Goal: Task Accomplishment & Management: Use online tool/utility

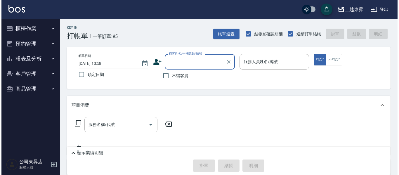
scroll to position [29, 0]
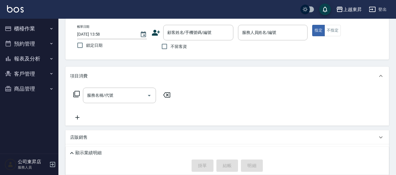
click at [175, 46] on span "不留客資" at bounding box center [179, 47] width 16 height 6
click at [171, 46] on input "不留客資" at bounding box center [164, 46] width 12 height 12
checkbox input "true"
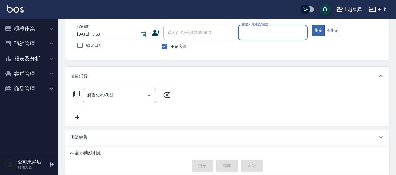
drag, startPoint x: 288, startPoint y: 28, endPoint x: 287, endPoint y: 39, distance: 10.5
click at [289, 31] on input "服務人員姓名/編號" at bounding box center [273, 32] width 65 height 10
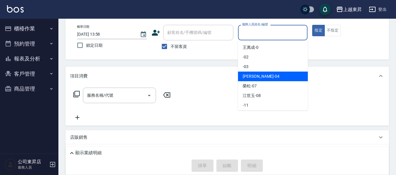
click at [267, 75] on div "[PERSON_NAME]04" at bounding box center [273, 77] width 70 height 10
type input "[PERSON_NAME]04"
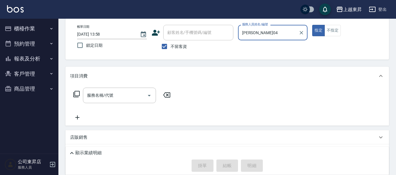
click at [111, 93] on input "服務名稱/代號" at bounding box center [115, 95] width 59 height 10
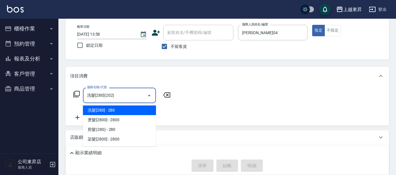
type input "洗髮[280](202)"
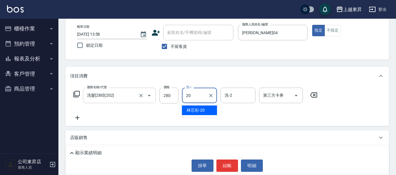
type input "林芯彤-20"
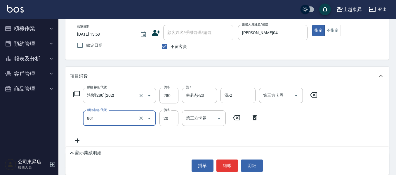
type input "潤絲(801)"
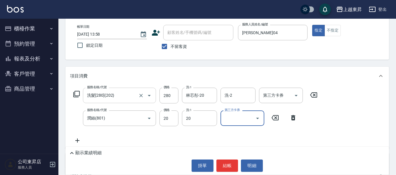
type input "林芯彤-20"
click at [173, 117] on input "20" at bounding box center [169, 119] width 19 height 16
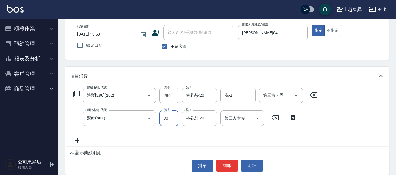
type input "30"
click at [224, 165] on button "結帳" at bounding box center [228, 166] width 22 height 12
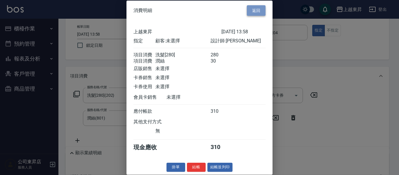
click at [254, 11] on button "返回" at bounding box center [256, 10] width 19 height 11
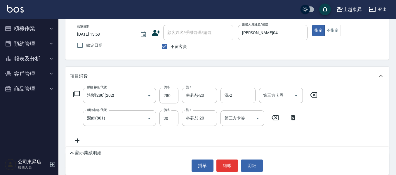
click at [75, 140] on icon at bounding box center [77, 140] width 15 height 7
click at [73, 95] on icon at bounding box center [76, 94] width 6 height 6
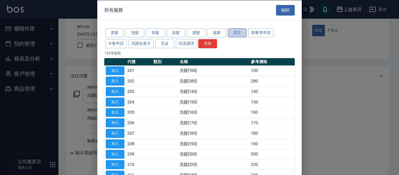
click at [235, 30] on button "其它" at bounding box center [237, 32] width 19 height 9
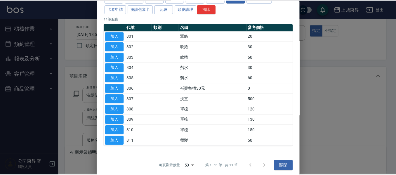
scroll to position [37, 0]
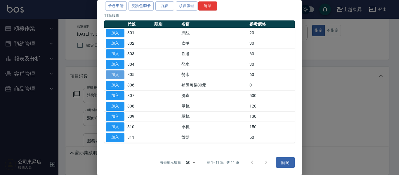
click at [115, 72] on button "加入" at bounding box center [115, 74] width 19 height 9
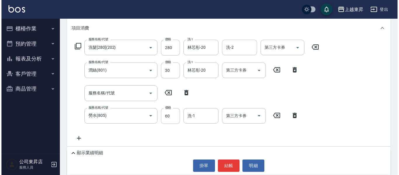
scroll to position [117, 0]
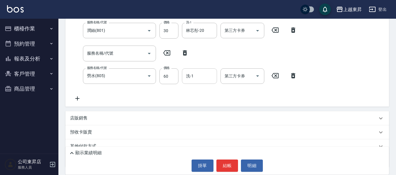
click at [192, 81] on input "洗-1" at bounding box center [200, 76] width 30 height 10
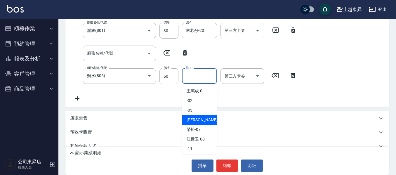
click at [205, 121] on span "[PERSON_NAME]04" at bounding box center [205, 120] width 37 height 6
type input "[PERSON_NAME]04"
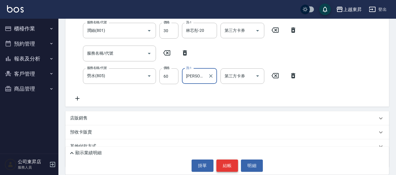
click at [226, 171] on button "結帳" at bounding box center [228, 166] width 22 height 12
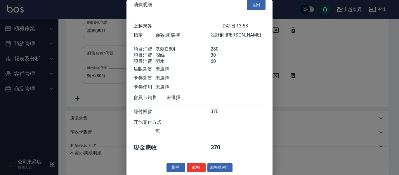
scroll to position [16, 0]
click at [213, 168] on button "結帳並列印" at bounding box center [220, 167] width 25 height 9
type input "[DATE] 17:26"
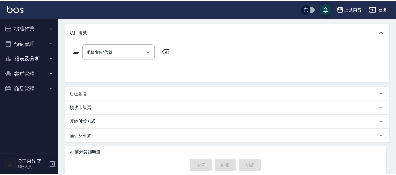
scroll to position [0, 0]
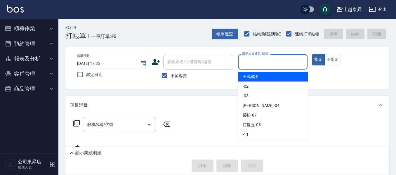
click at [273, 62] on input "服務人員姓名/編號" at bounding box center [273, 62] width 65 height 10
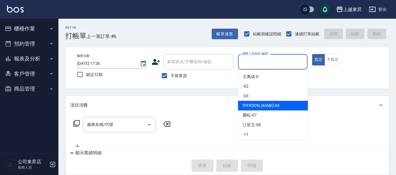
click at [256, 103] on span "[PERSON_NAME]04" at bounding box center [261, 106] width 37 height 6
type input "[PERSON_NAME]04"
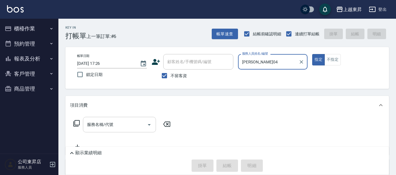
click at [88, 120] on div "服務名稱/代號 服務名稱/代號" at bounding box center [119, 124] width 73 height 15
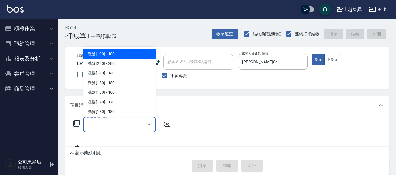
click at [120, 56] on span "洗髮[100] - 100" at bounding box center [119, 54] width 73 height 10
type input "洗髮[100](201)"
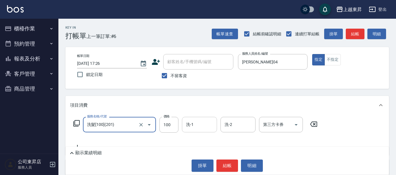
click at [182, 122] on div "洗-1" at bounding box center [199, 124] width 35 height 15
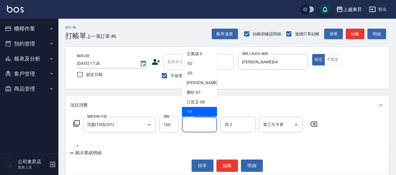
scroll to position [88, 0]
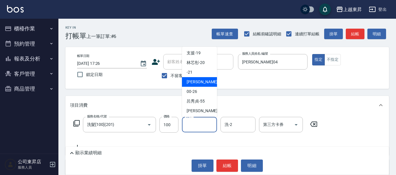
click at [197, 79] on span "[PERSON_NAME]-22" at bounding box center [205, 82] width 37 height 6
type input "[PERSON_NAME]-22"
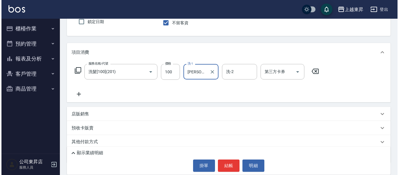
scroll to position [58, 0]
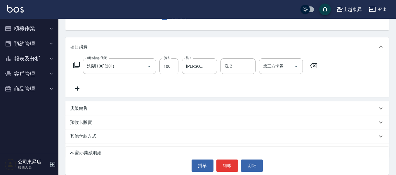
click at [78, 89] on icon at bounding box center [77, 88] width 15 height 7
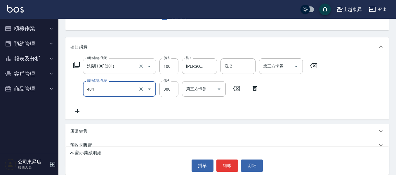
type input "剪髮(380)(404)"
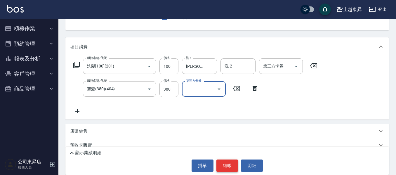
click at [231, 163] on button "結帳" at bounding box center [228, 166] width 22 height 12
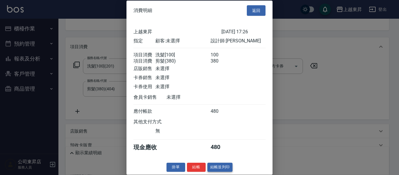
click at [211, 172] on button "結帳並列印" at bounding box center [220, 167] width 25 height 9
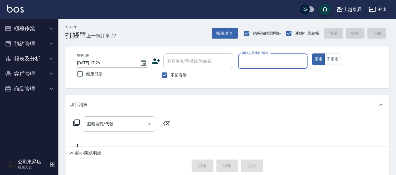
scroll to position [0, 0]
click at [255, 60] on input "服務人員姓名/編號" at bounding box center [273, 62] width 65 height 10
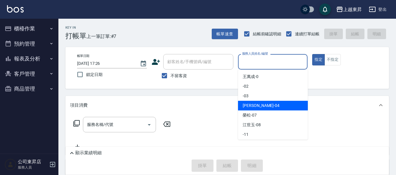
click at [252, 107] on span "[PERSON_NAME]04" at bounding box center [261, 106] width 37 height 6
type input "[PERSON_NAME]04"
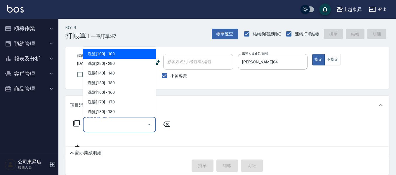
click at [111, 127] on input "服務名稱/代號" at bounding box center [115, 125] width 59 height 10
drag, startPoint x: 102, startPoint y: 56, endPoint x: 171, endPoint y: 77, distance: 72.5
click at [102, 56] on span "洗髮[100] - 100" at bounding box center [119, 54] width 73 height 10
type input "洗髮[100](201)"
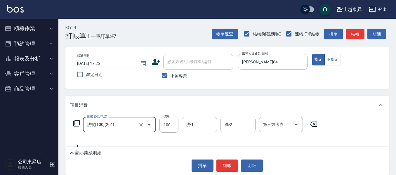
click at [198, 126] on input "洗-1" at bounding box center [200, 125] width 30 height 10
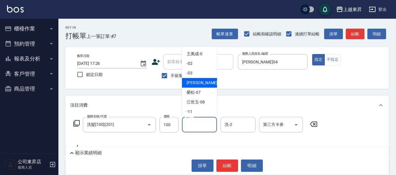
click at [190, 80] on div "[PERSON_NAME]04" at bounding box center [199, 83] width 35 height 10
type input "[PERSON_NAME]04"
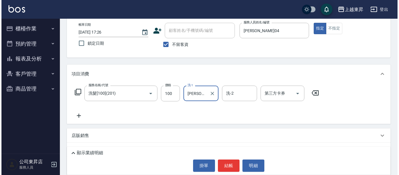
scroll to position [73, 0]
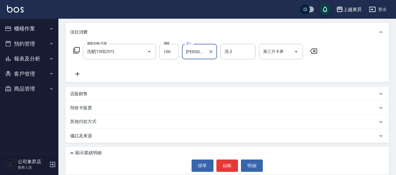
click at [75, 76] on icon at bounding box center [77, 73] width 15 height 7
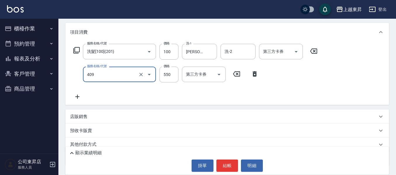
type input "剪髮(550)(409)"
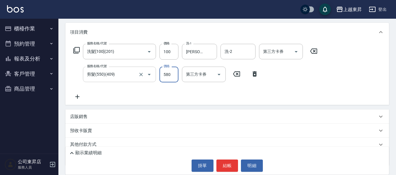
type input "580"
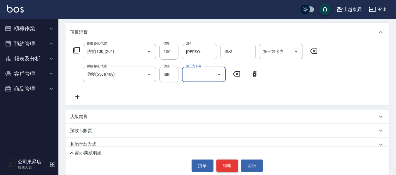
click at [234, 160] on button "結帳" at bounding box center [228, 166] width 22 height 12
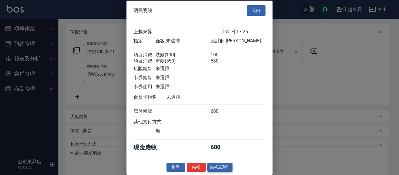
click at [224, 172] on button "結帳並列印" at bounding box center [220, 167] width 25 height 9
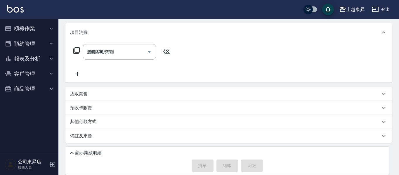
type input "[DATE] 17:27"
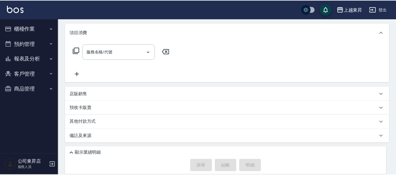
scroll to position [0, 0]
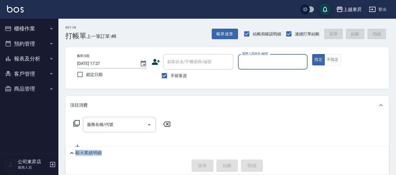
drag, startPoint x: 226, startPoint y: 152, endPoint x: 224, endPoint y: 145, distance: 7.3
click at [225, 146] on div "Key In 打帳單 上一筆訂單:#8 帳單速查 結帳前確認明細 連續打單結帳 掛單 結帳 明細 帳單日期 [DATE] 17:27 鎖定日期 顧客姓名/手機…" at bounding box center [227, 133] width 338 height 229
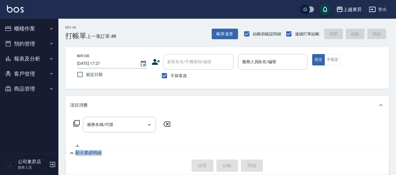
click at [214, 149] on div "顯示業績明細" at bounding box center [227, 152] width 324 height 10
click at [213, 147] on div "顯示業績明細" at bounding box center [227, 152] width 324 height 10
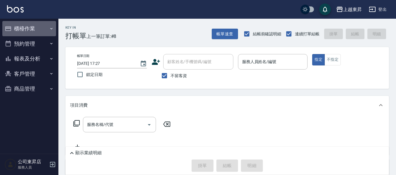
click at [51, 27] on icon "button" at bounding box center [51, 28] width 5 height 5
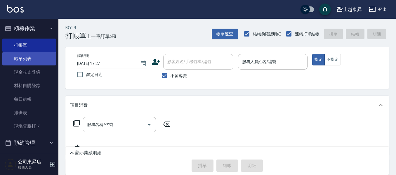
click at [29, 56] on link "帳單列表" at bounding box center [29, 58] width 54 height 13
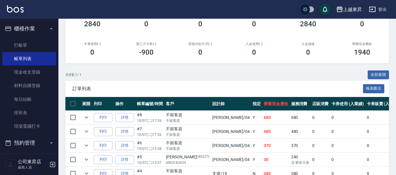
scroll to position [29, 0]
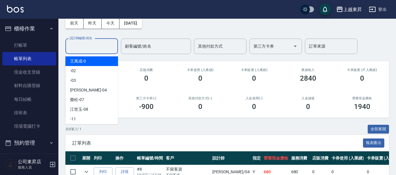
click at [78, 46] on input "設計師編號/姓名" at bounding box center [91, 46] width 47 height 10
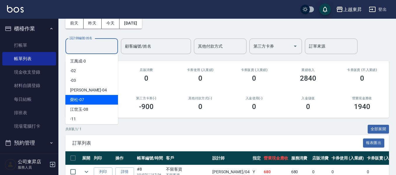
click at [71, 99] on span "[PERSON_NAME] -07" at bounding box center [77, 100] width 14 height 6
type input "[PERSON_NAME]-07"
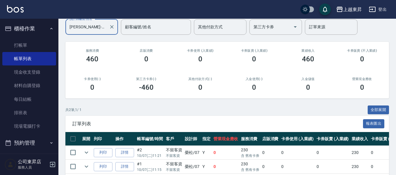
scroll to position [0, 0]
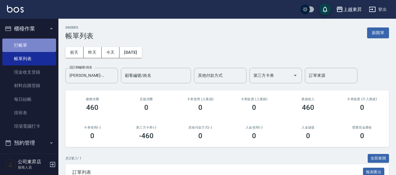
click at [44, 41] on link "打帳單" at bounding box center [29, 45] width 54 height 13
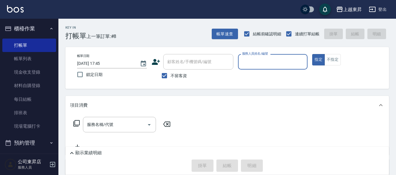
click at [256, 58] on input "服務人員姓名/編號" at bounding box center [273, 62] width 65 height 10
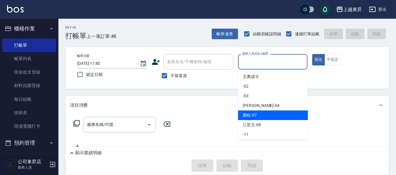
click at [248, 115] on span "[PERSON_NAME] -07" at bounding box center [250, 115] width 14 height 6
type input "[PERSON_NAME]-07"
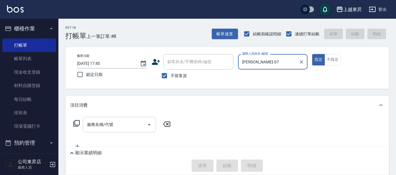
drag, startPoint x: 112, startPoint y: 123, endPoint x: 109, endPoint y: 120, distance: 4.0
click at [112, 123] on input "服務名稱/代號" at bounding box center [115, 125] width 59 height 10
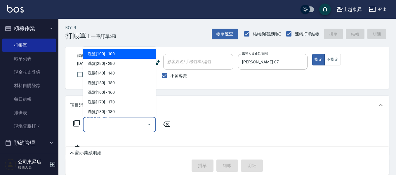
drag, startPoint x: 129, startPoint y: 52, endPoint x: 132, endPoint y: 90, distance: 38.8
click at [129, 54] on span "洗髮[100] - 100" at bounding box center [119, 54] width 73 height 10
type input "洗髮[100](201)"
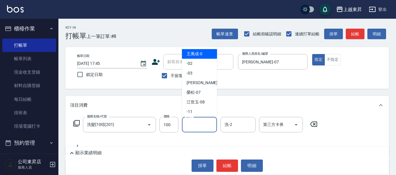
click at [194, 125] on input "洗-1" at bounding box center [200, 125] width 30 height 10
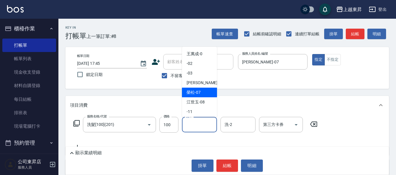
click at [193, 92] on span "[PERSON_NAME] -07" at bounding box center [194, 92] width 14 height 6
type input "[PERSON_NAME]-07"
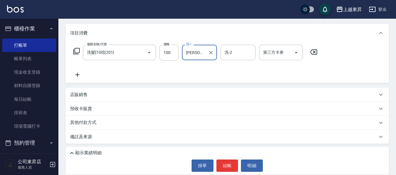
scroll to position [73, 0]
click at [78, 76] on icon at bounding box center [77, 73] width 15 height 7
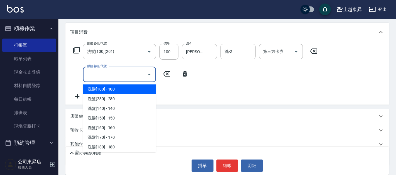
click at [92, 73] on input "服務名稱/代號" at bounding box center [115, 74] width 59 height 10
click at [106, 72] on input "服務名稱/代號" at bounding box center [115, 74] width 59 height 10
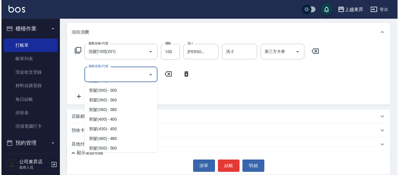
scroll to position [439, 0]
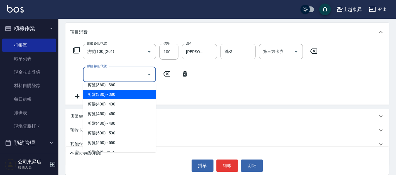
click at [125, 93] on span "剪髮(380) - 380" at bounding box center [119, 95] width 73 height 10
type input "剪髮(380)(404)"
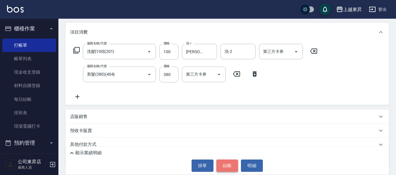
click at [229, 163] on button "結帳" at bounding box center [228, 166] width 22 height 12
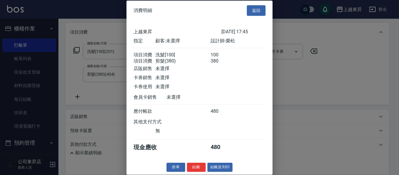
scroll to position [9, 0]
click at [214, 166] on button "結帳並列印" at bounding box center [220, 167] width 25 height 9
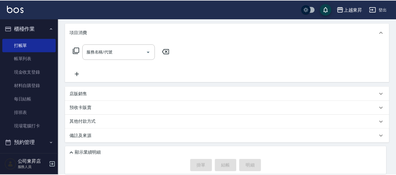
scroll to position [0, 0]
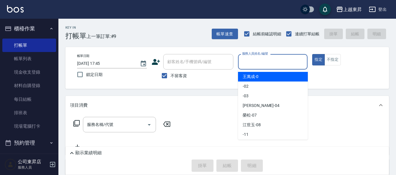
click at [255, 61] on input "服務人員姓名/編號" at bounding box center [273, 62] width 65 height 10
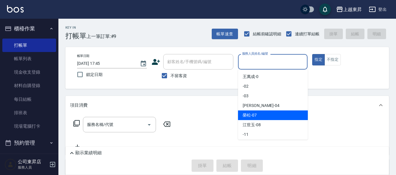
click at [247, 115] on span "[PERSON_NAME] -07" at bounding box center [250, 115] width 14 height 6
type input "[PERSON_NAME]-07"
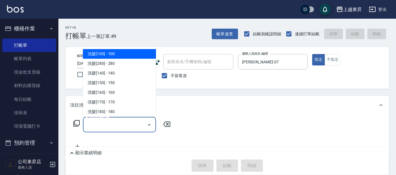
click at [107, 126] on input "服務名稱/代號" at bounding box center [115, 125] width 59 height 10
click at [121, 56] on span "洗髮[100] - 100" at bounding box center [119, 54] width 73 height 10
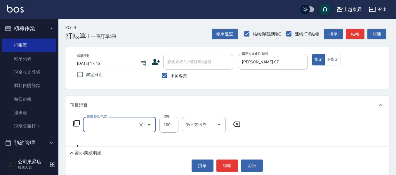
type input "洗髮[100](201)"
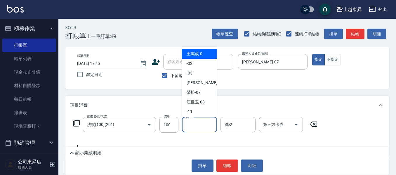
drag, startPoint x: 199, startPoint y: 123, endPoint x: 201, endPoint y: 92, distance: 31.1
click at [199, 123] on input "洗-1" at bounding box center [200, 125] width 30 height 10
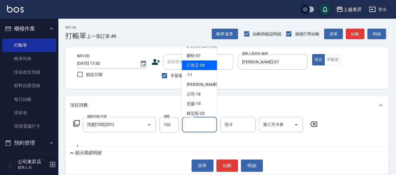
scroll to position [58, 0]
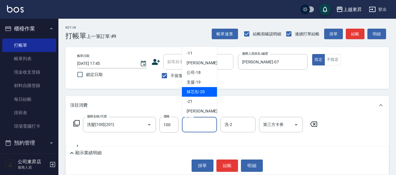
drag, startPoint x: 193, startPoint y: 91, endPoint x: 174, endPoint y: 101, distance: 21.6
click at [192, 92] on span "林芯彤 -20" at bounding box center [196, 92] width 18 height 6
type input "林芯彤-20"
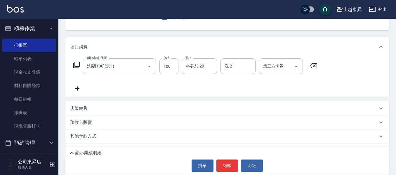
click at [77, 88] on icon at bounding box center [77, 89] width 4 height 4
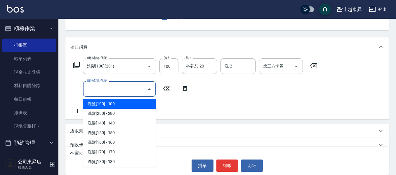
click at [89, 88] on input "服務名稱/代號" at bounding box center [115, 89] width 59 height 10
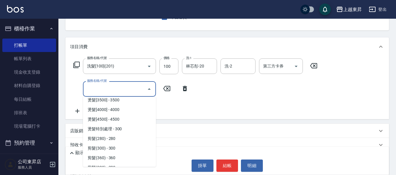
scroll to position [409, 0]
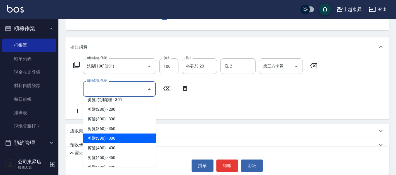
drag, startPoint x: 124, startPoint y: 139, endPoint x: 120, endPoint y: 139, distance: 4.1
click at [123, 139] on span "剪髮(380) - 380" at bounding box center [119, 139] width 73 height 10
type input "剪髮(380)(404)"
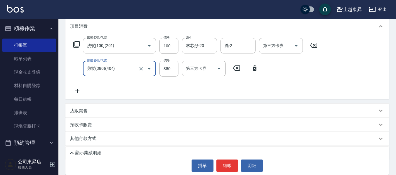
scroll to position [88, 0]
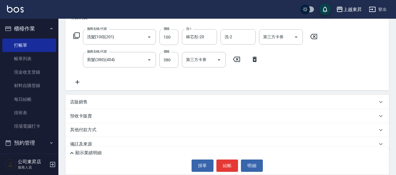
click at [78, 81] on icon at bounding box center [77, 82] width 15 height 7
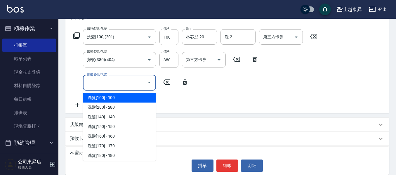
click at [97, 80] on input "服務名稱/代號" at bounding box center [115, 82] width 59 height 10
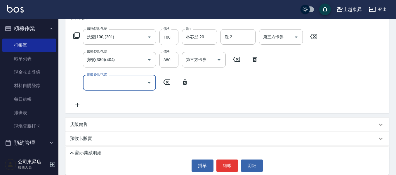
click at [97, 80] on input "服務名稱/代號" at bounding box center [115, 82] width 59 height 10
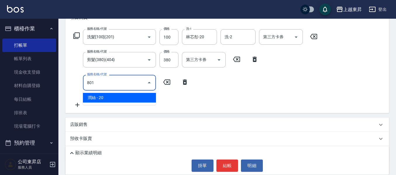
drag, startPoint x: 140, startPoint y: 96, endPoint x: 135, endPoint y: 98, distance: 5.4
click at [140, 96] on span "潤絲 - 20" at bounding box center [119, 98] width 73 height 10
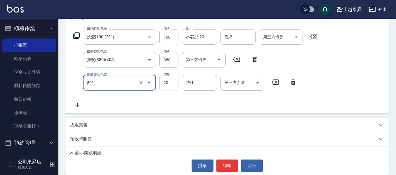
type input "潤絲(801)"
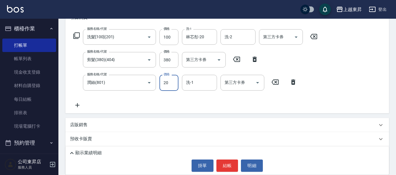
click at [167, 82] on input "20" at bounding box center [169, 83] width 19 height 16
click at [168, 81] on input "20" at bounding box center [169, 83] width 19 height 16
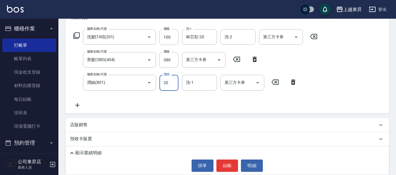
click at [168, 81] on input "20" at bounding box center [169, 83] width 19 height 16
click at [167, 81] on input "20" at bounding box center [169, 83] width 19 height 16
click at [166, 83] on input "20" at bounding box center [169, 83] width 19 height 16
drag, startPoint x: 202, startPoint y: 76, endPoint x: 203, endPoint y: 80, distance: 4.5
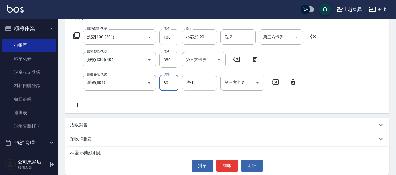
click at [203, 80] on div "洗-1" at bounding box center [199, 82] width 35 height 15
type input "30"
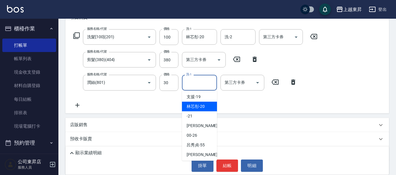
click at [196, 106] on span "林芯彤 -20" at bounding box center [196, 106] width 18 height 6
type input "林芯彤-20"
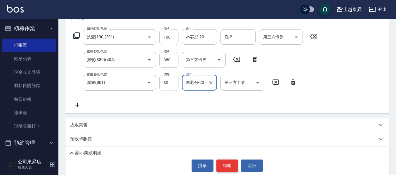
click at [228, 166] on button "結帳" at bounding box center [228, 166] width 22 height 12
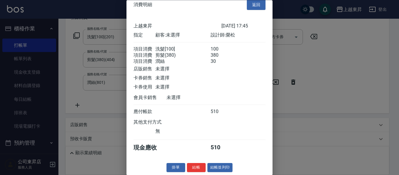
scroll to position [16, 0]
click at [220, 166] on button "結帳並列印" at bounding box center [220, 167] width 25 height 9
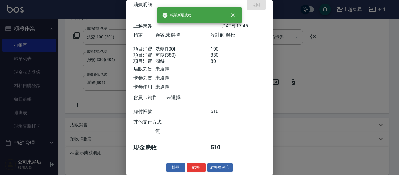
type input "[DATE] 17:46"
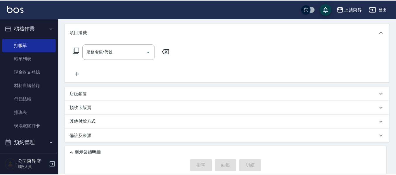
scroll to position [0, 0]
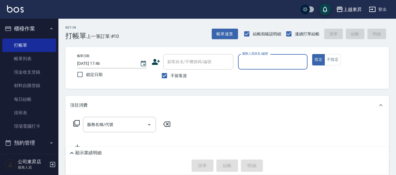
click at [253, 61] on input "服務人員姓名/編號" at bounding box center [273, 62] width 65 height 10
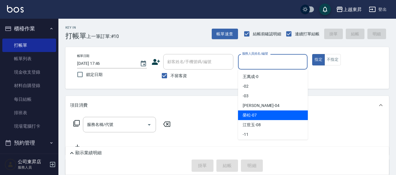
click at [255, 116] on span "[PERSON_NAME] -07" at bounding box center [250, 115] width 14 height 6
type input "[PERSON_NAME]-07"
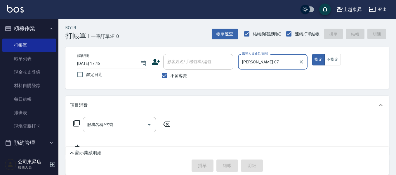
click at [111, 124] on input "服務名稱/代號" at bounding box center [115, 125] width 59 height 10
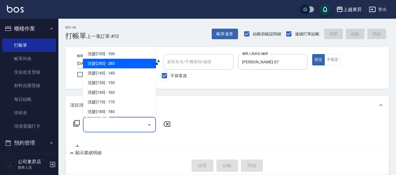
drag, startPoint x: 126, startPoint y: 62, endPoint x: 160, endPoint y: 82, distance: 39.1
click at [126, 65] on span "洗髮[280] - 280" at bounding box center [119, 64] width 73 height 10
type input "洗髮[280](202)"
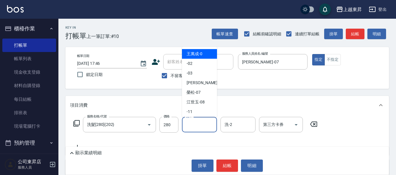
click at [196, 123] on input "洗-1" at bounding box center [200, 125] width 30 height 10
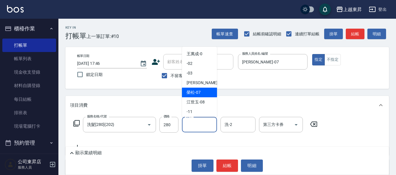
click at [194, 92] on span "[PERSON_NAME] -07" at bounding box center [194, 92] width 14 height 6
type input "[PERSON_NAME]-07"
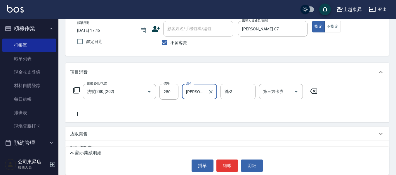
scroll to position [58, 0]
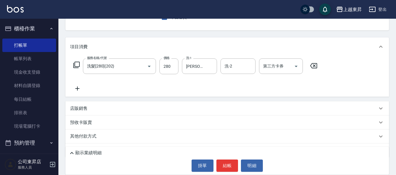
click at [78, 90] on icon at bounding box center [77, 88] width 15 height 7
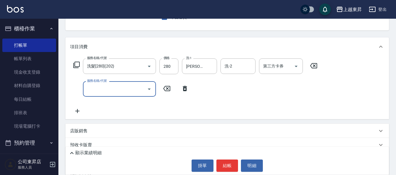
click at [93, 90] on input "服務名稱/代號" at bounding box center [115, 89] width 59 height 10
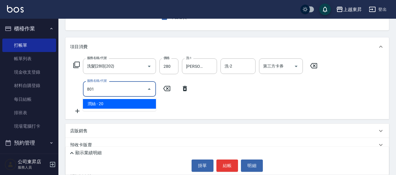
drag, startPoint x: 132, startPoint y: 104, endPoint x: 121, endPoint y: 113, distance: 14.6
click at [123, 113] on body "上越東昇 登出 櫃檯作業 打帳單 帳單列表 現金收支登錄 材料自購登錄 每日結帳 排班表 現場電腦打卡 預約管理 預約管理 單日預約紀錄 單週預約紀錄 報表及…" at bounding box center [198, 77] width 396 height 271
click at [144, 105] on span "潤絲 - 20" at bounding box center [119, 104] width 73 height 10
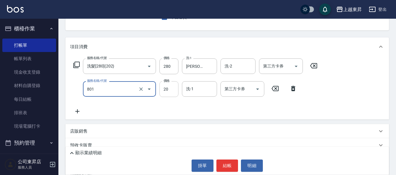
type input "潤絲(801)"
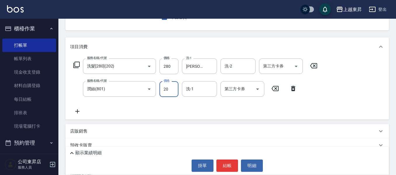
click at [163, 86] on input "20" at bounding box center [169, 89] width 19 height 16
type input "30"
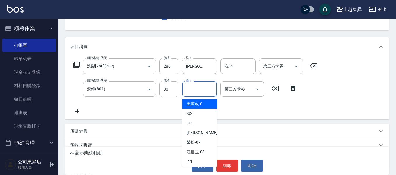
click at [207, 87] on input "洗-1" at bounding box center [200, 89] width 30 height 10
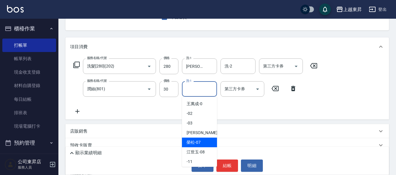
click at [189, 143] on span "[PERSON_NAME] -07" at bounding box center [194, 142] width 14 height 6
type input "[PERSON_NAME]-07"
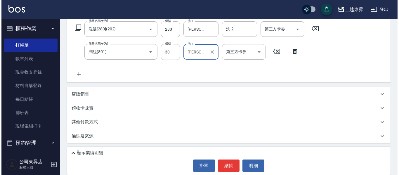
scroll to position [96, 0]
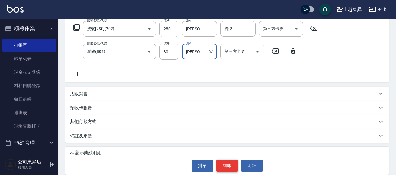
click at [228, 165] on button "結帳" at bounding box center [228, 166] width 22 height 12
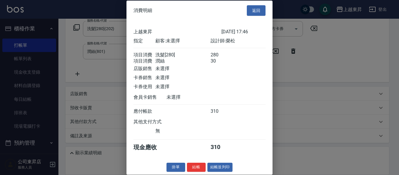
scroll to position [9, 0]
click at [218, 165] on button "結帳並列印" at bounding box center [220, 167] width 25 height 9
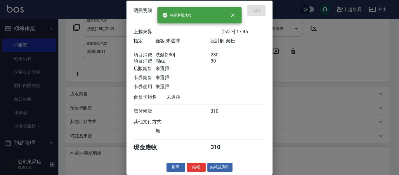
type input "[DATE] 17:47"
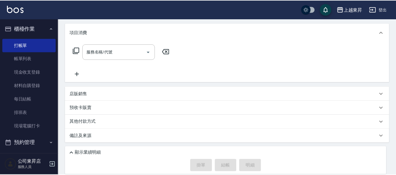
scroll to position [0, 0]
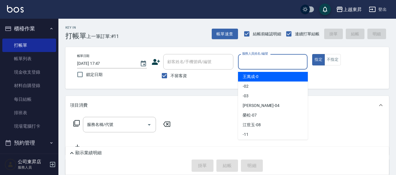
click at [254, 63] on input "服務人員姓名/編號" at bounding box center [273, 62] width 65 height 10
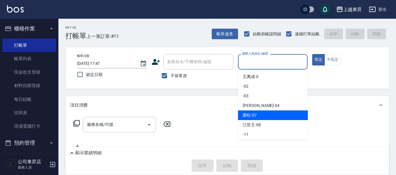
click at [258, 116] on div "[PERSON_NAME] -07" at bounding box center [273, 116] width 70 height 10
type input "[PERSON_NAME]-07"
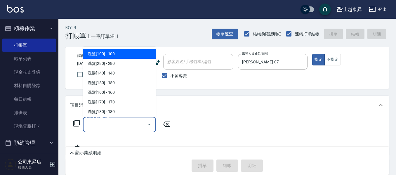
click at [110, 126] on input "服務名稱/代號" at bounding box center [115, 125] width 59 height 10
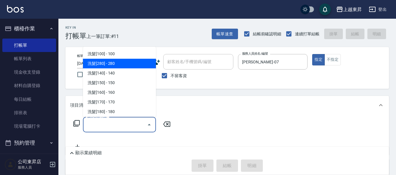
drag, startPoint x: 129, startPoint y: 63, endPoint x: 133, endPoint y: 92, distance: 29.5
click at [129, 64] on span "洗髮[280] - 280" at bounding box center [119, 64] width 73 height 10
type input "洗髮[280](202)"
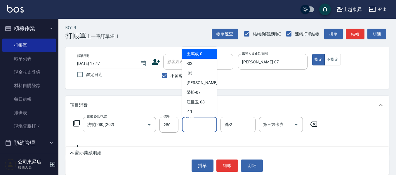
click at [196, 127] on input "洗-1" at bounding box center [200, 125] width 30 height 10
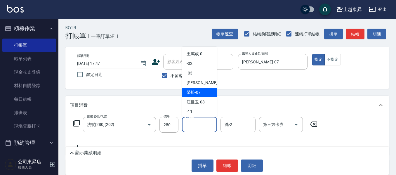
click at [194, 92] on span "[PERSON_NAME] -07" at bounding box center [194, 92] width 14 height 6
type input "[PERSON_NAME]-07"
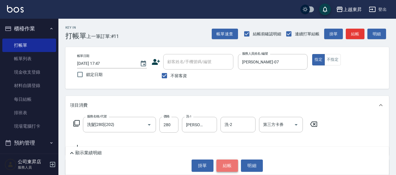
click at [224, 166] on button "結帳" at bounding box center [228, 166] width 22 height 12
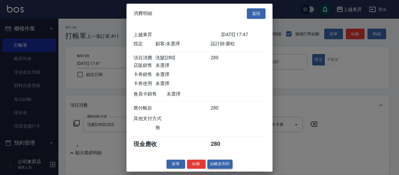
click at [219, 169] on button "結帳並列印" at bounding box center [220, 164] width 25 height 9
